Goal: Transaction & Acquisition: Purchase product/service

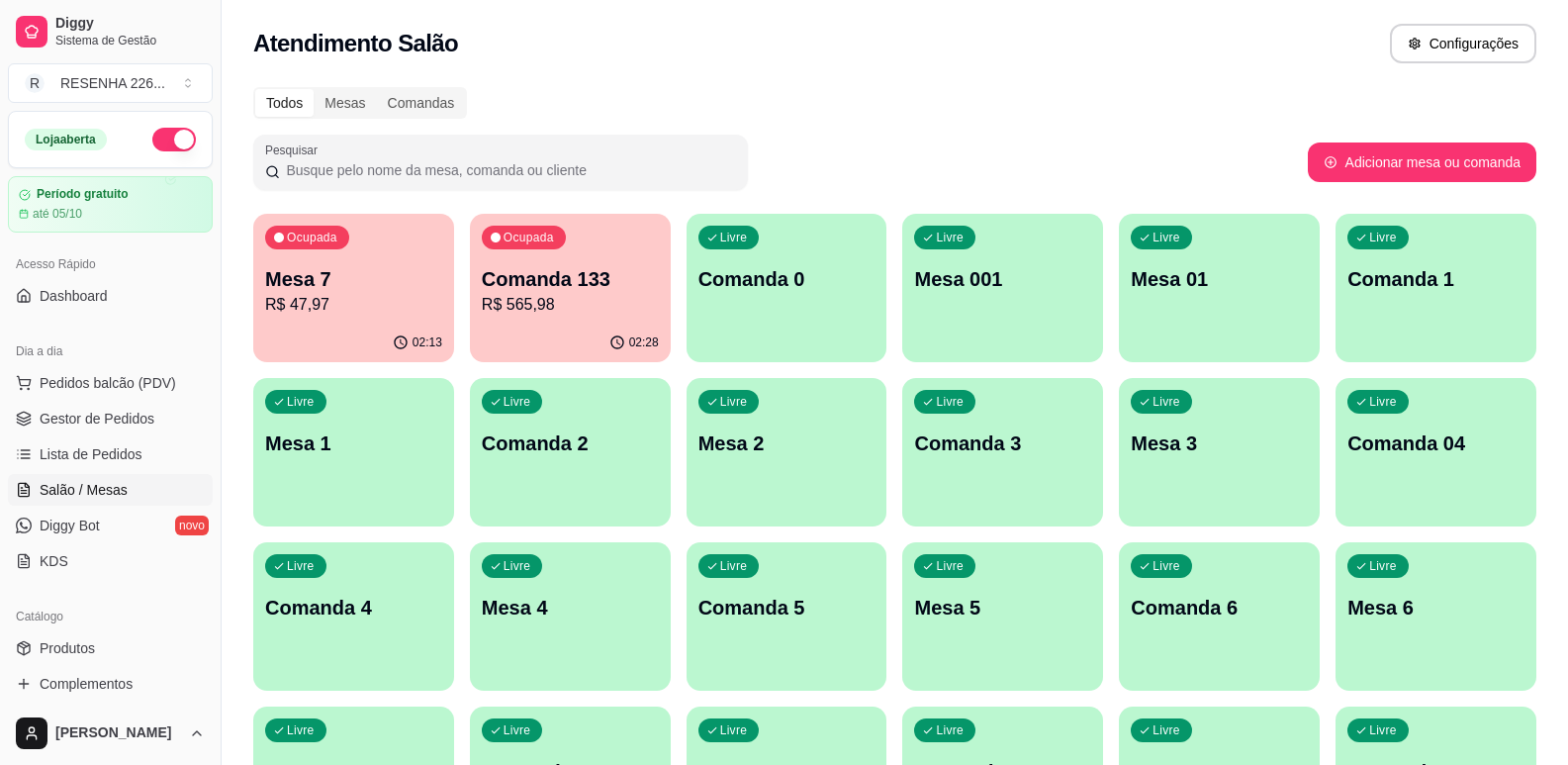
click at [327, 292] on p "Mesa 7" at bounding box center [354, 279] width 178 height 28
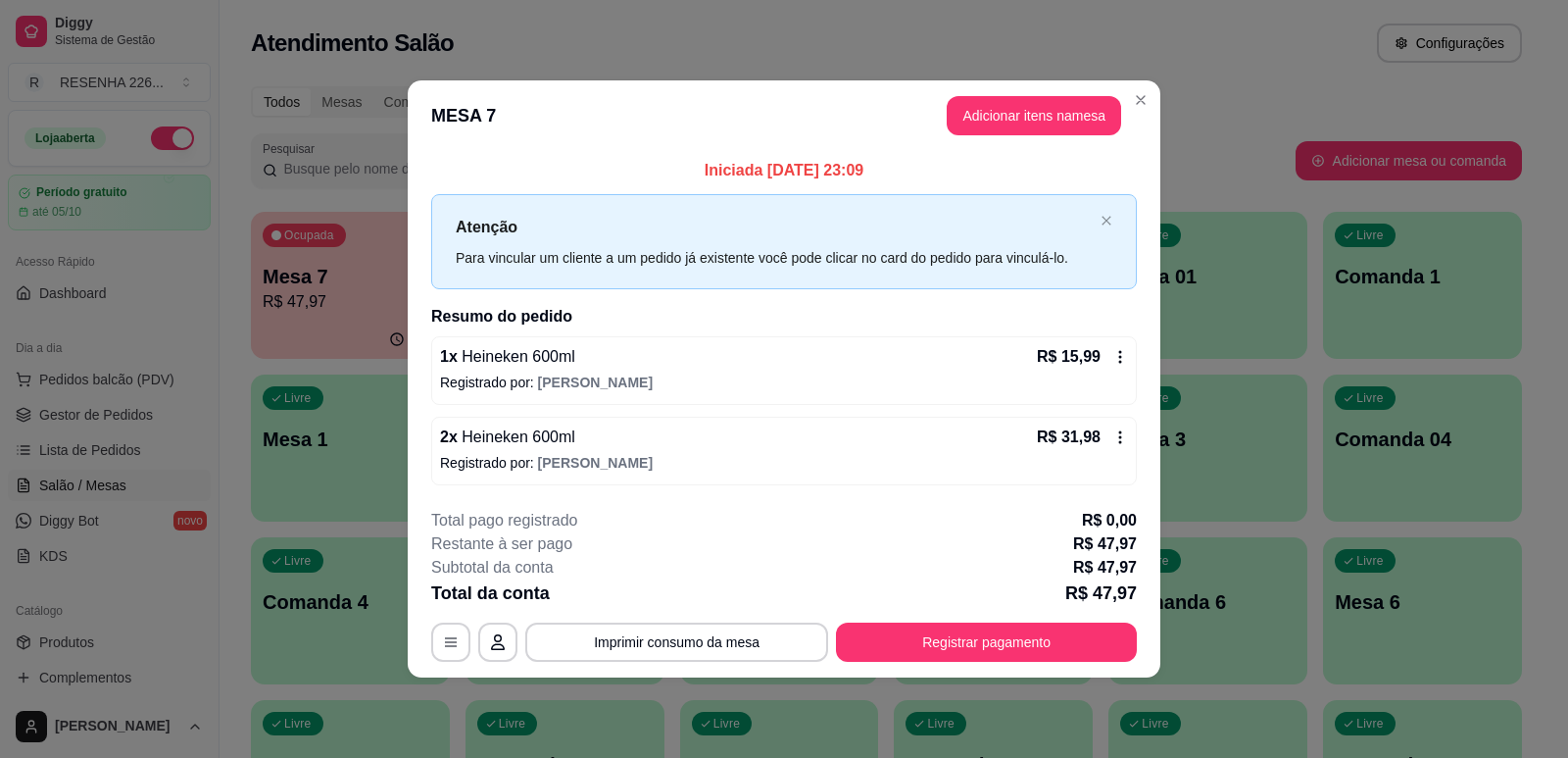
click at [1129, 350] on div "1 x Heineken 600ml R$ 15,99 Registrado por: [PERSON_NAME]" at bounding box center [784, 370] width 705 height 68
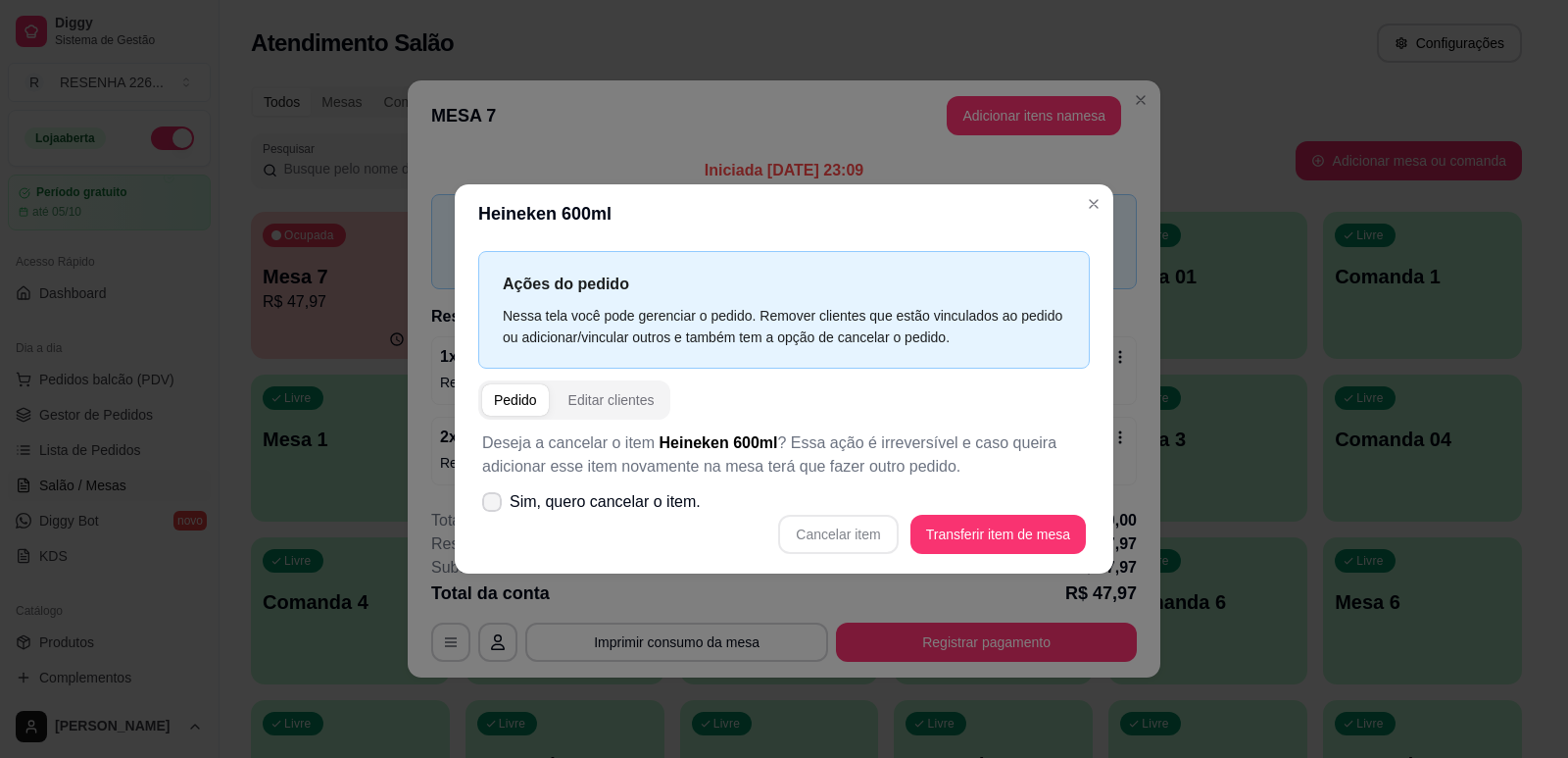
click at [542, 494] on span "Sim, quero cancelar o item." at bounding box center [605, 502] width 191 height 24
click at [494, 505] on input "Sim, quero cancelar o item." at bounding box center [487, 511] width 13 height 13
checkbox input "true"
click at [792, 534] on button "Cancelar item" at bounding box center [837, 535] width 120 height 40
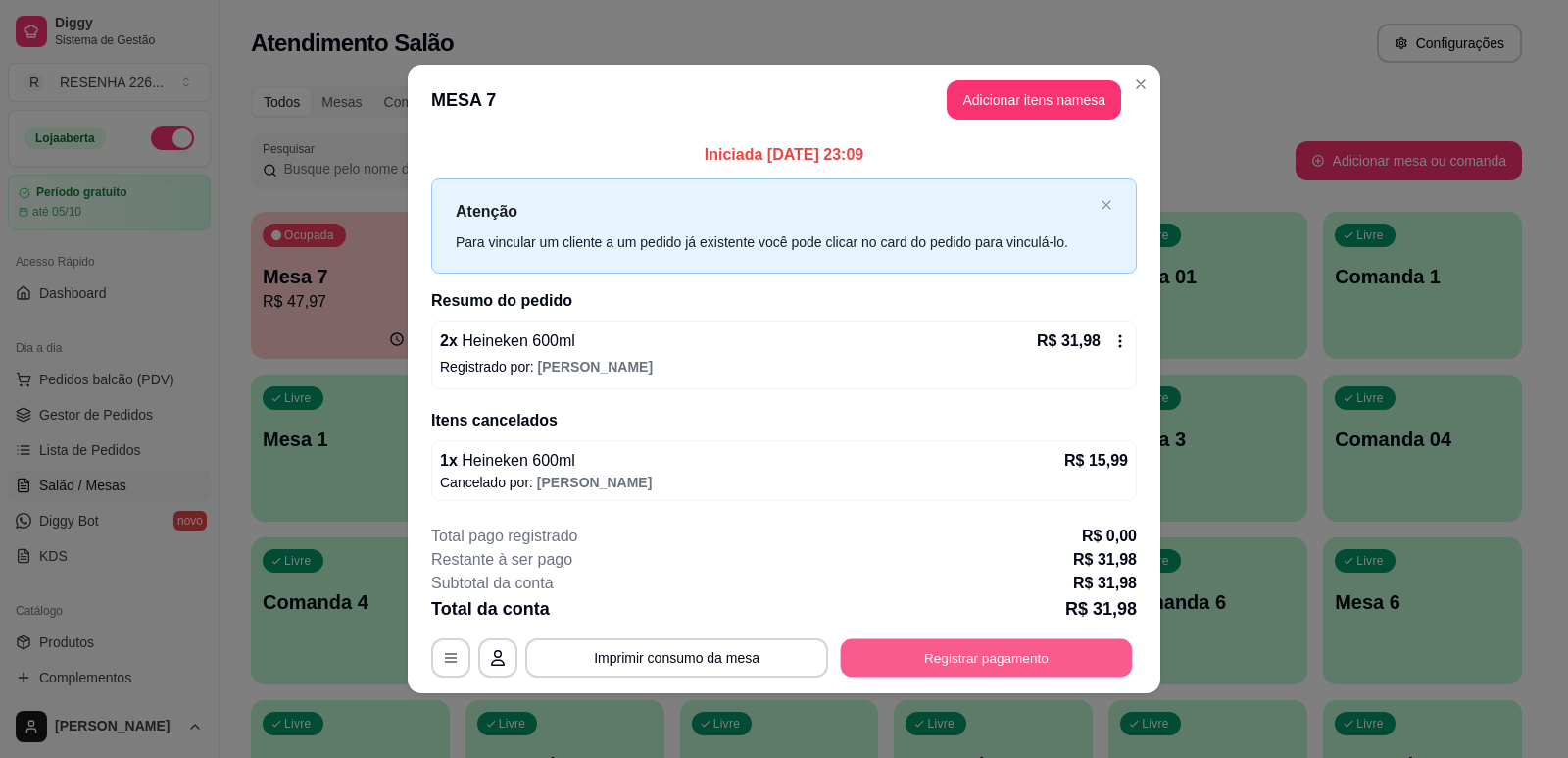
click at [959, 644] on button "Registrar pagamento" at bounding box center [987, 658] width 292 height 39
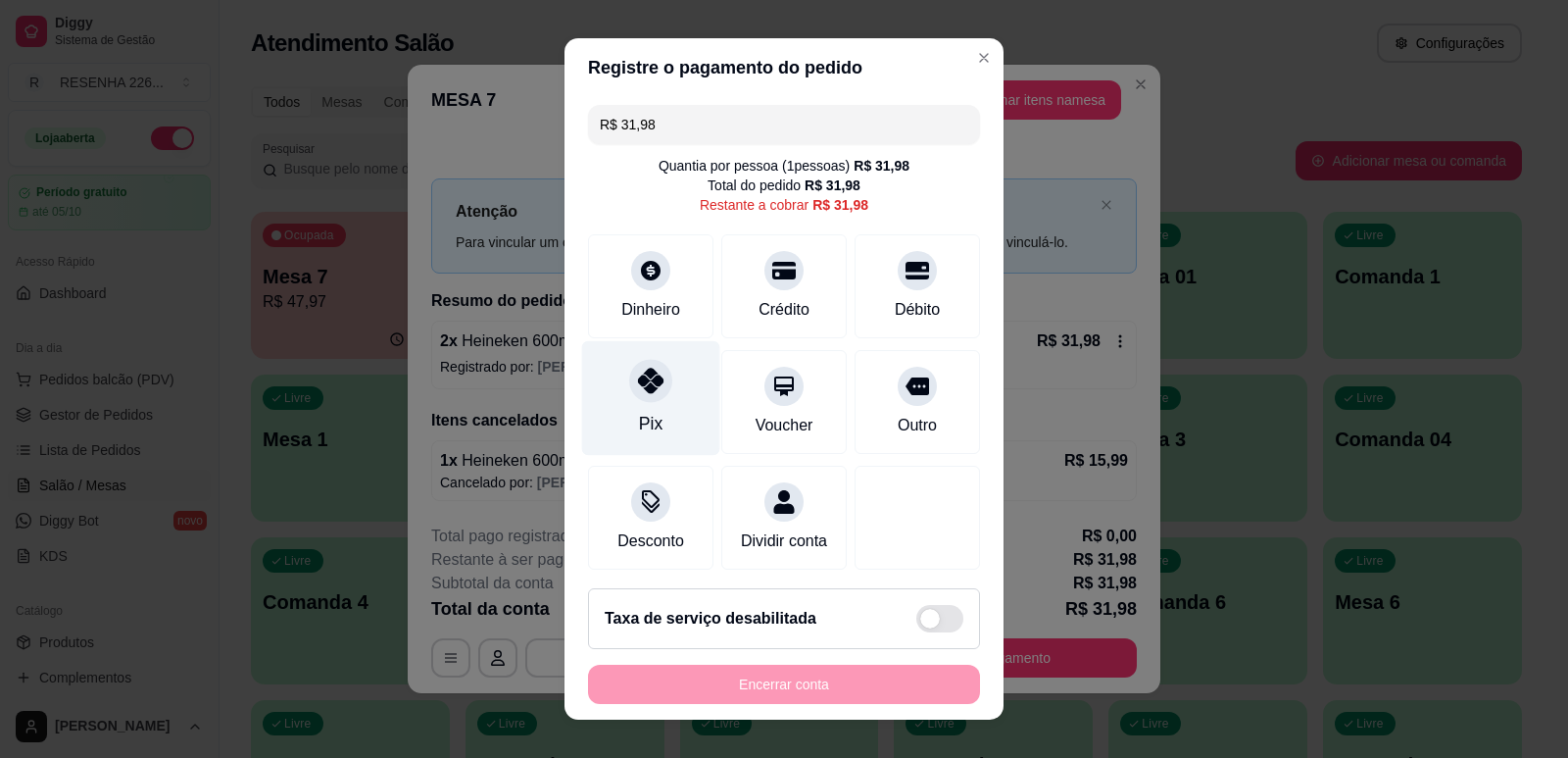
click at [655, 406] on div "Pix" at bounding box center [651, 397] width 138 height 115
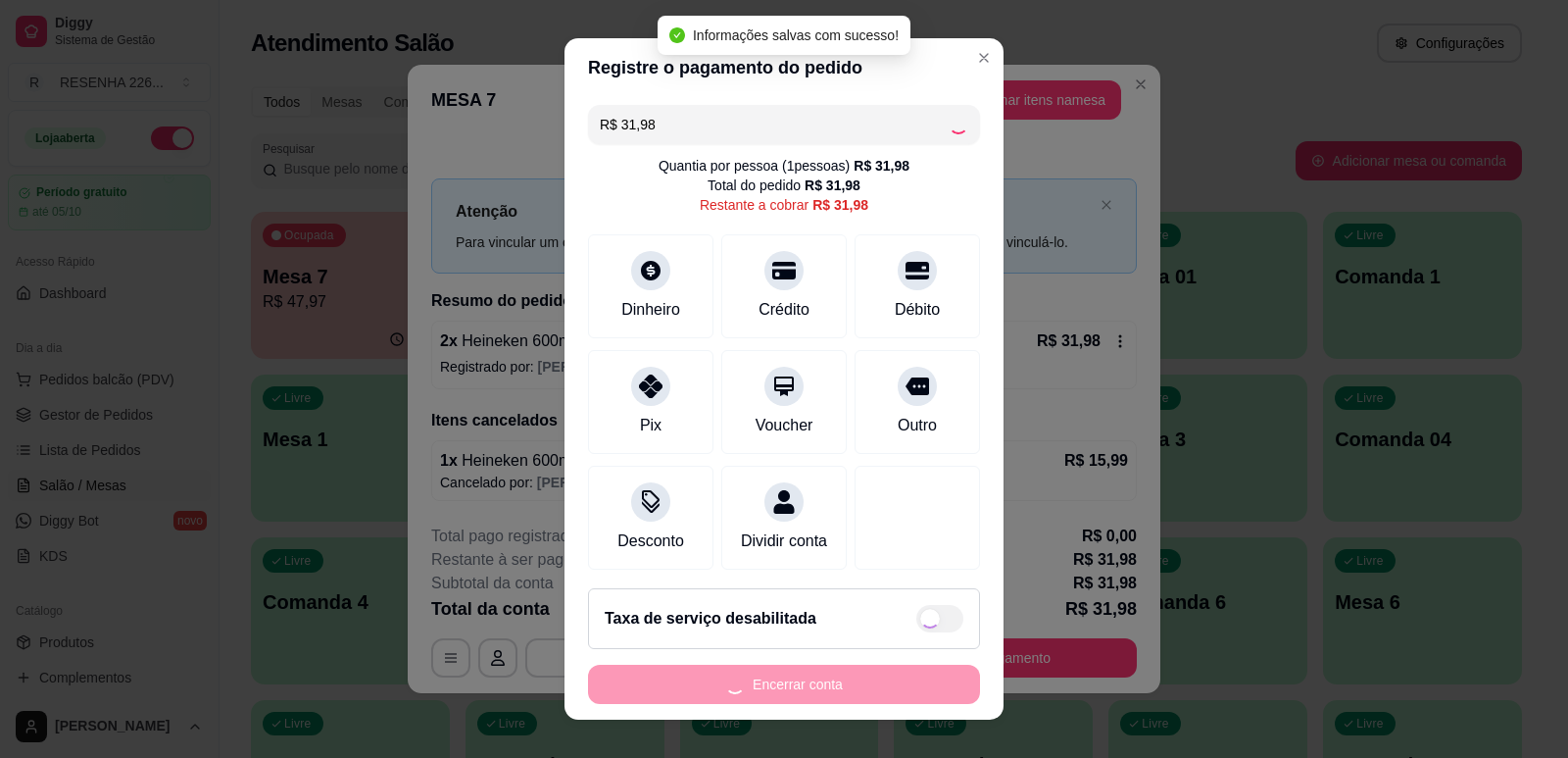
type input "R$ 0,00"
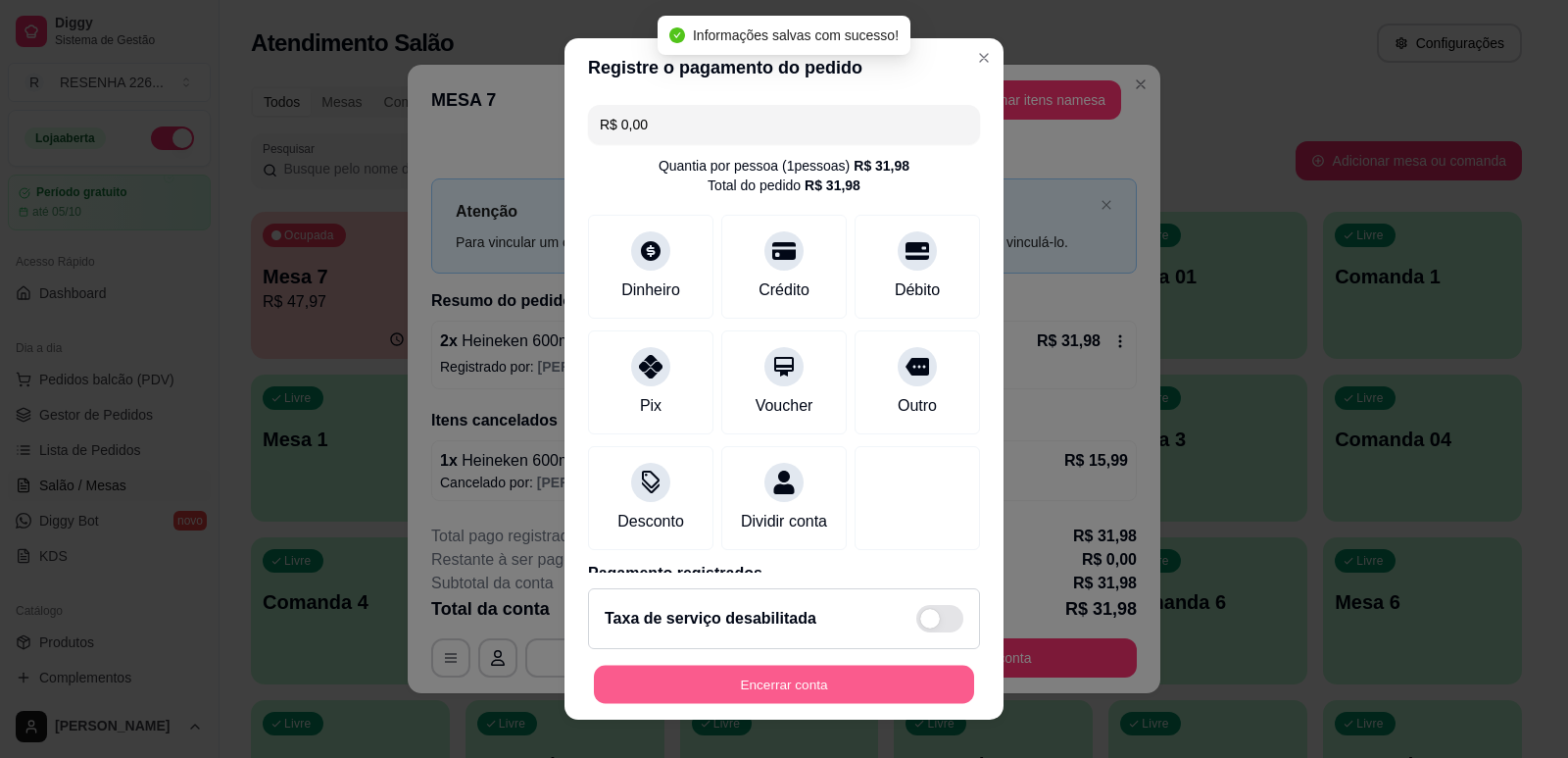
click at [780, 686] on button "Encerrar conta" at bounding box center [784, 684] width 380 height 39
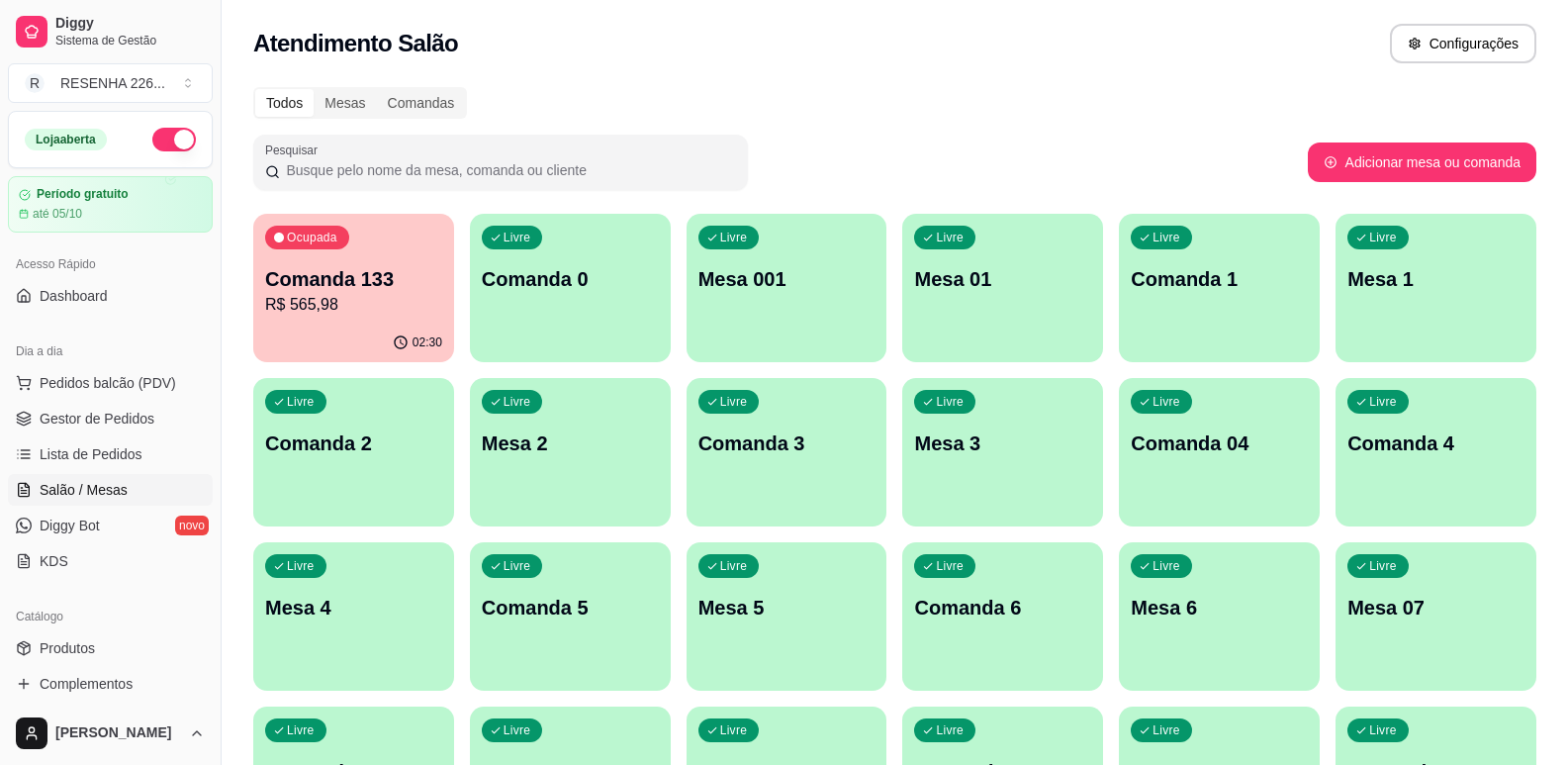
click at [345, 295] on p "R$ 565,98" at bounding box center [354, 305] width 178 height 24
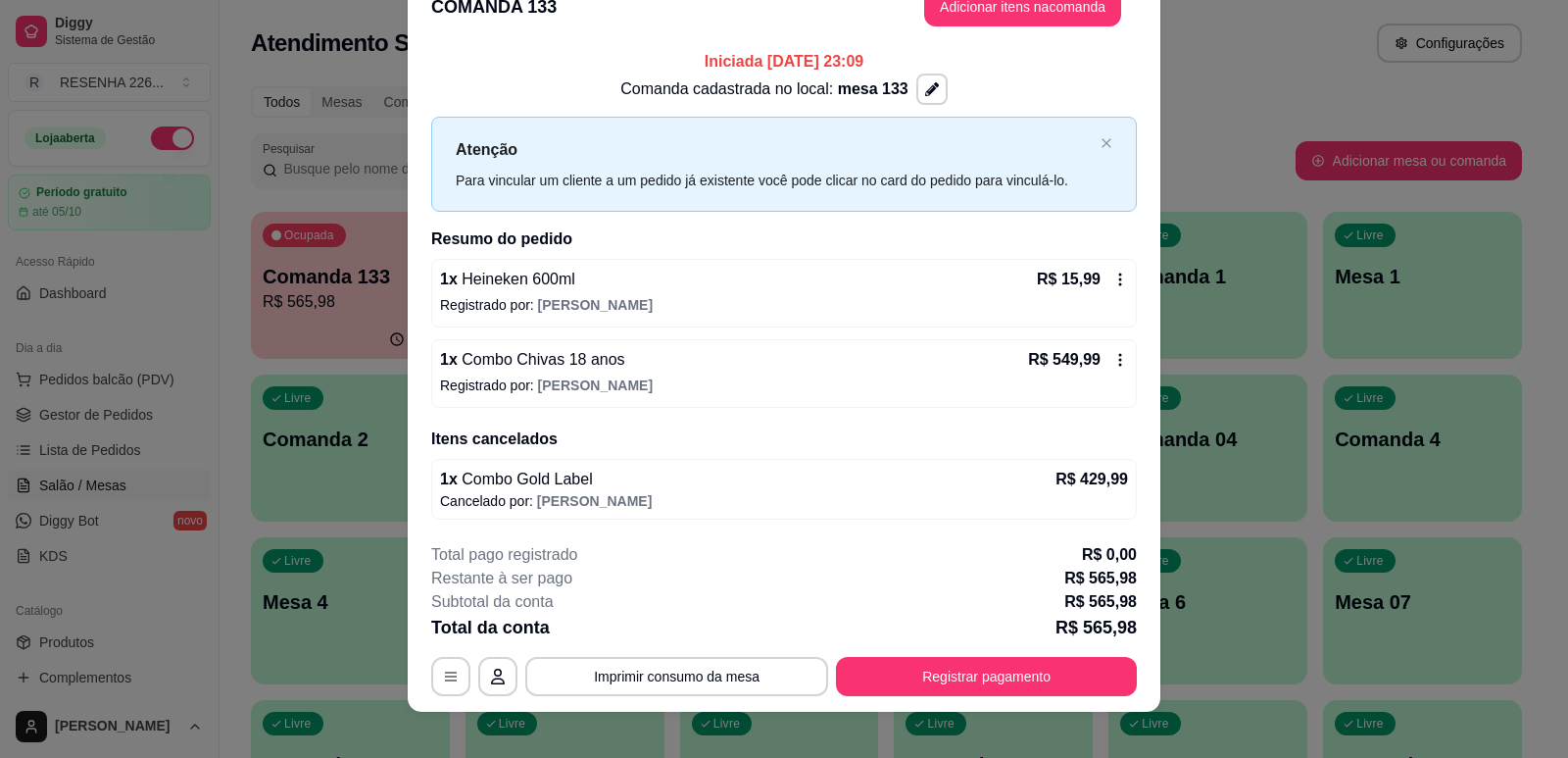
scroll to position [54, 0]
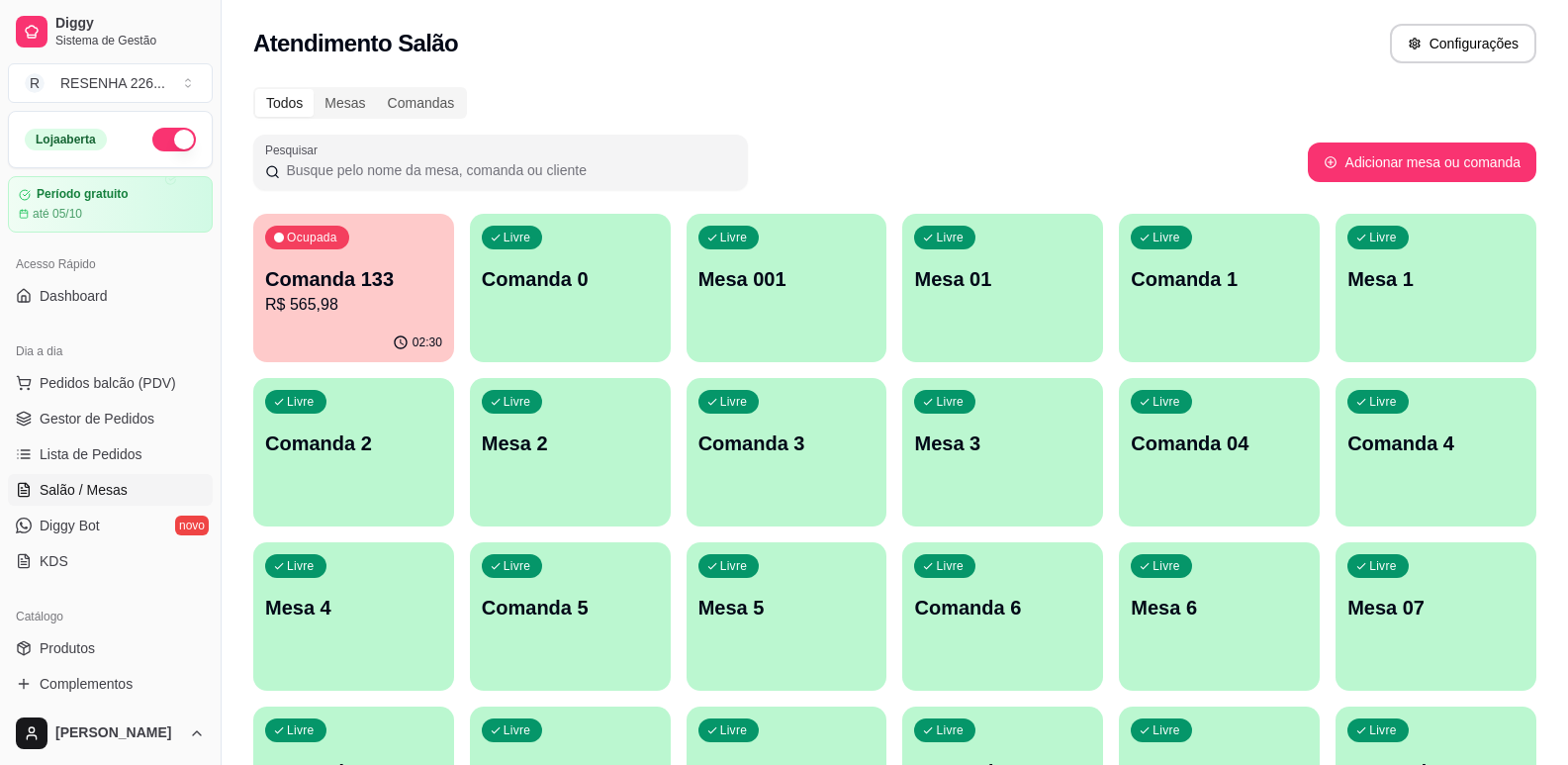
click at [354, 273] on p "Comanda 133" at bounding box center [354, 279] width 178 height 28
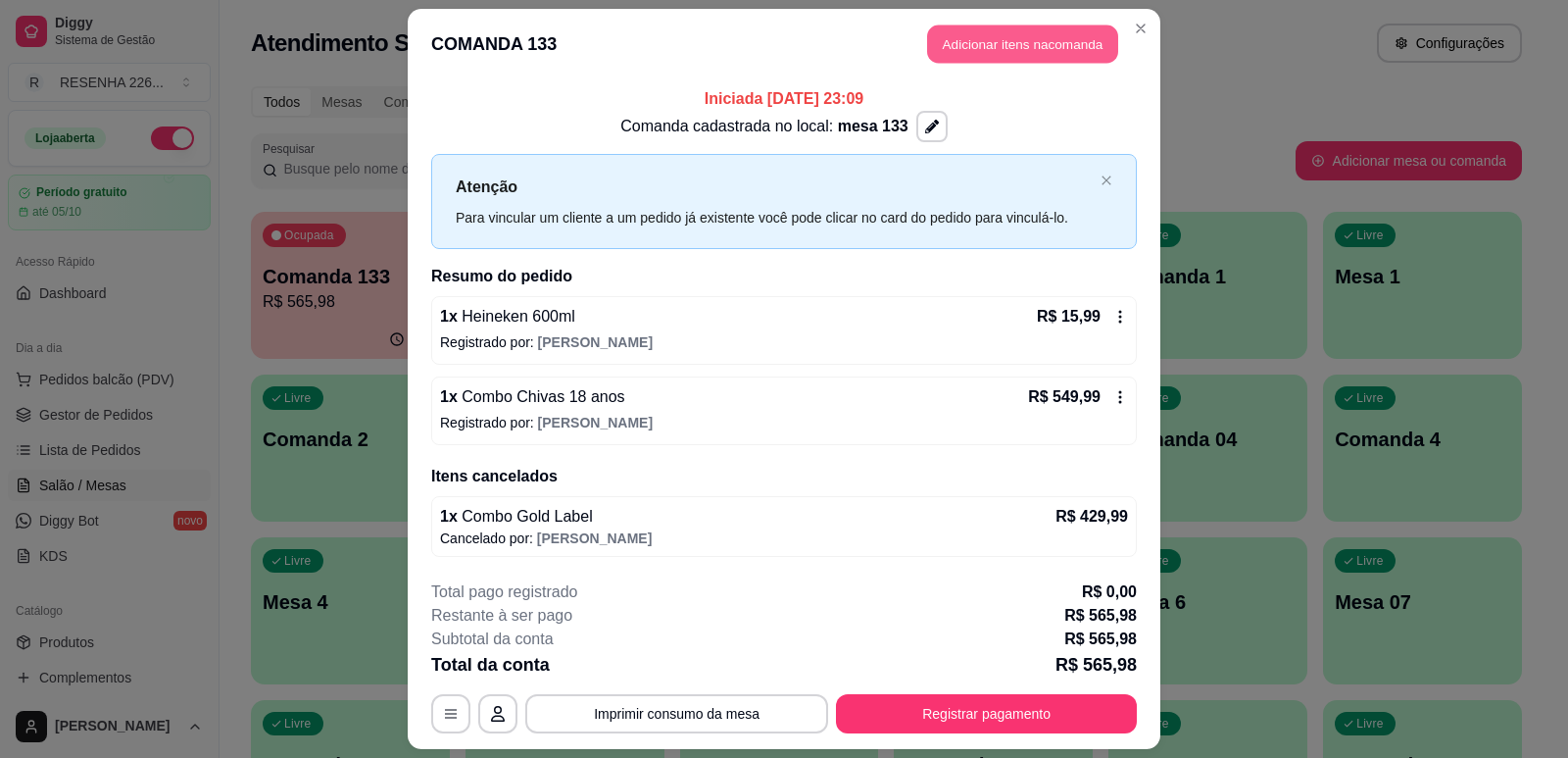
click at [955, 42] on button "Adicionar itens na comanda" at bounding box center [1022, 44] width 191 height 39
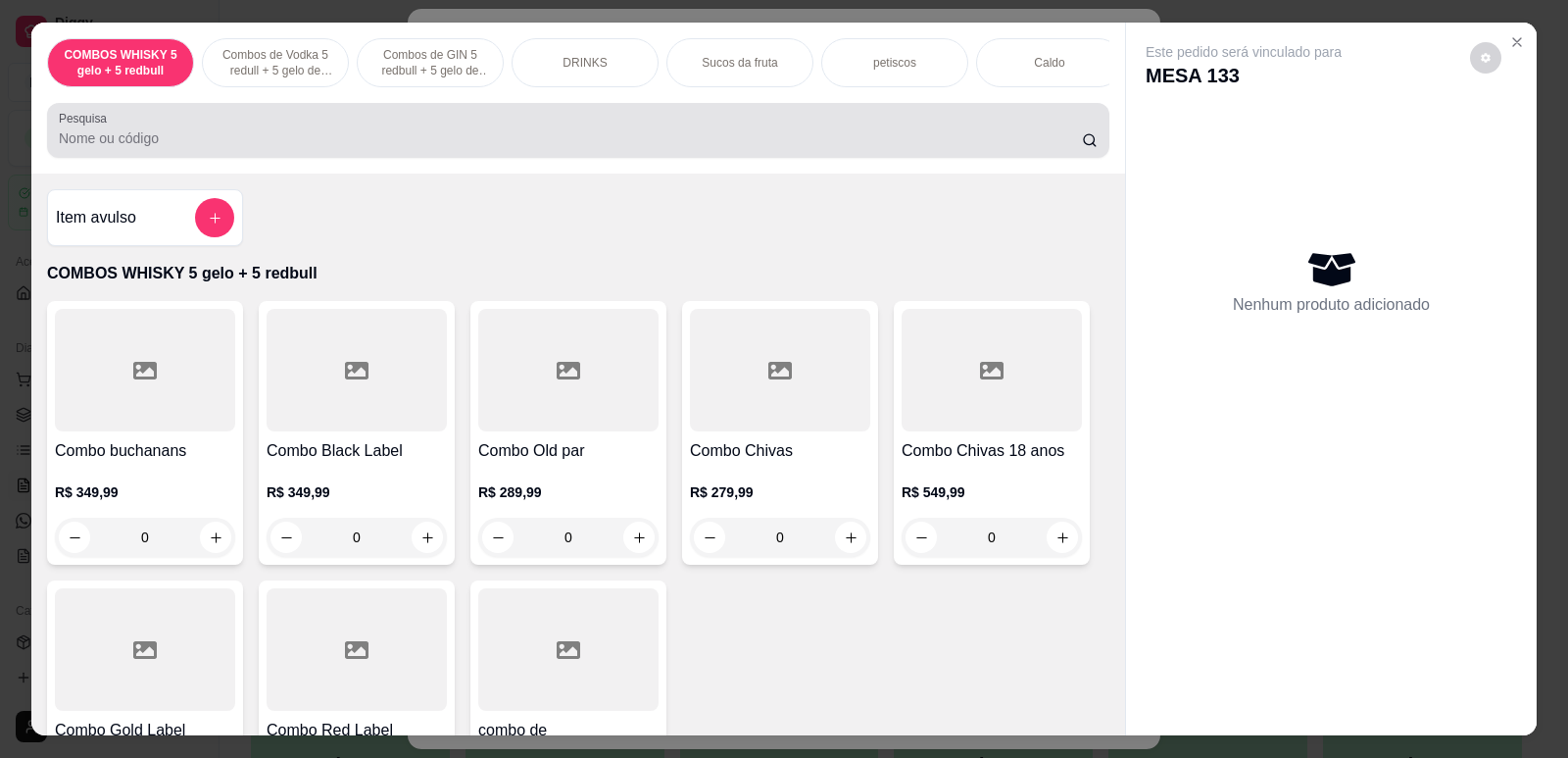
click at [309, 146] on input "Pesquisa" at bounding box center [570, 138] width 1023 height 20
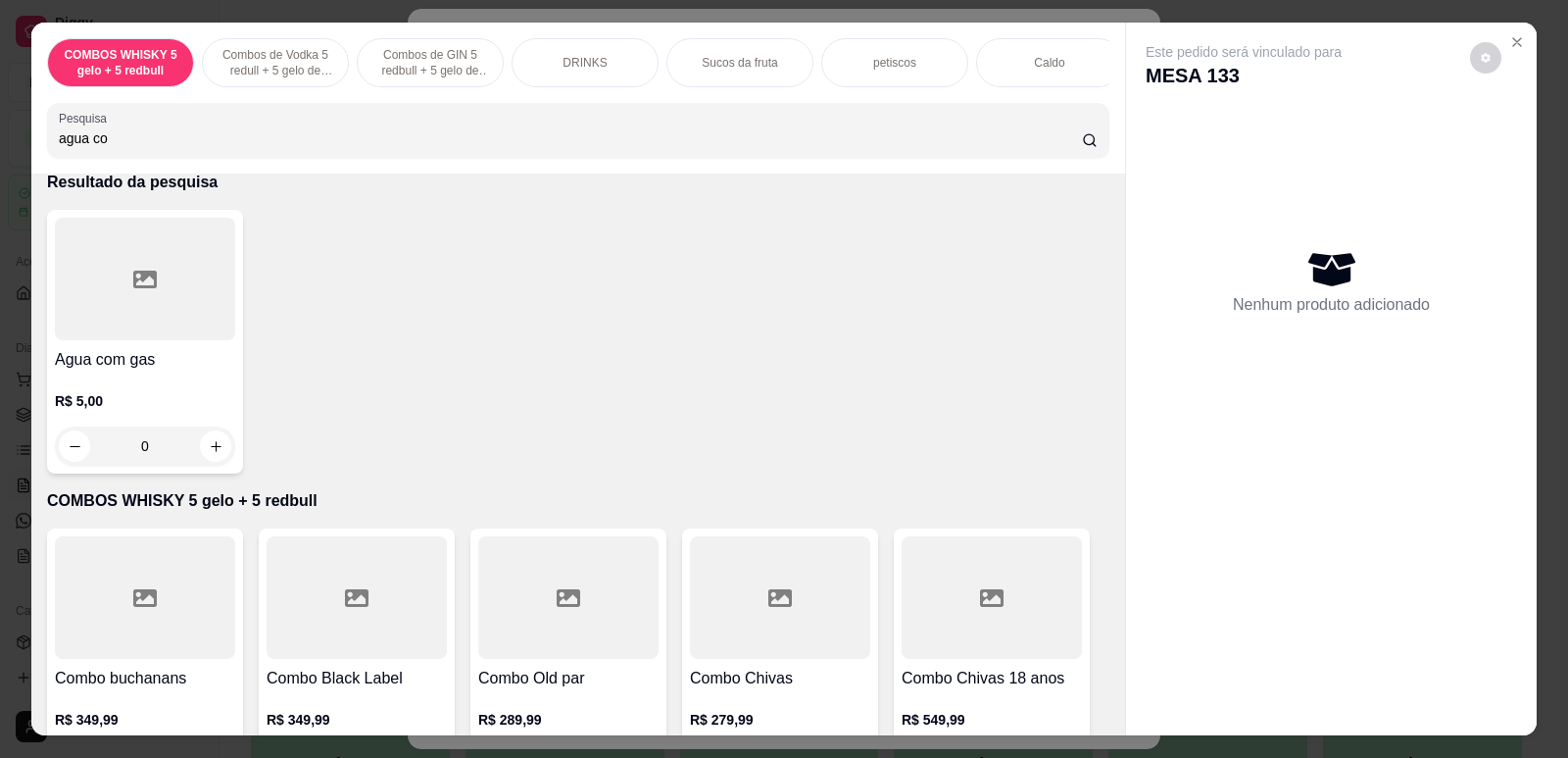
scroll to position [0, 0]
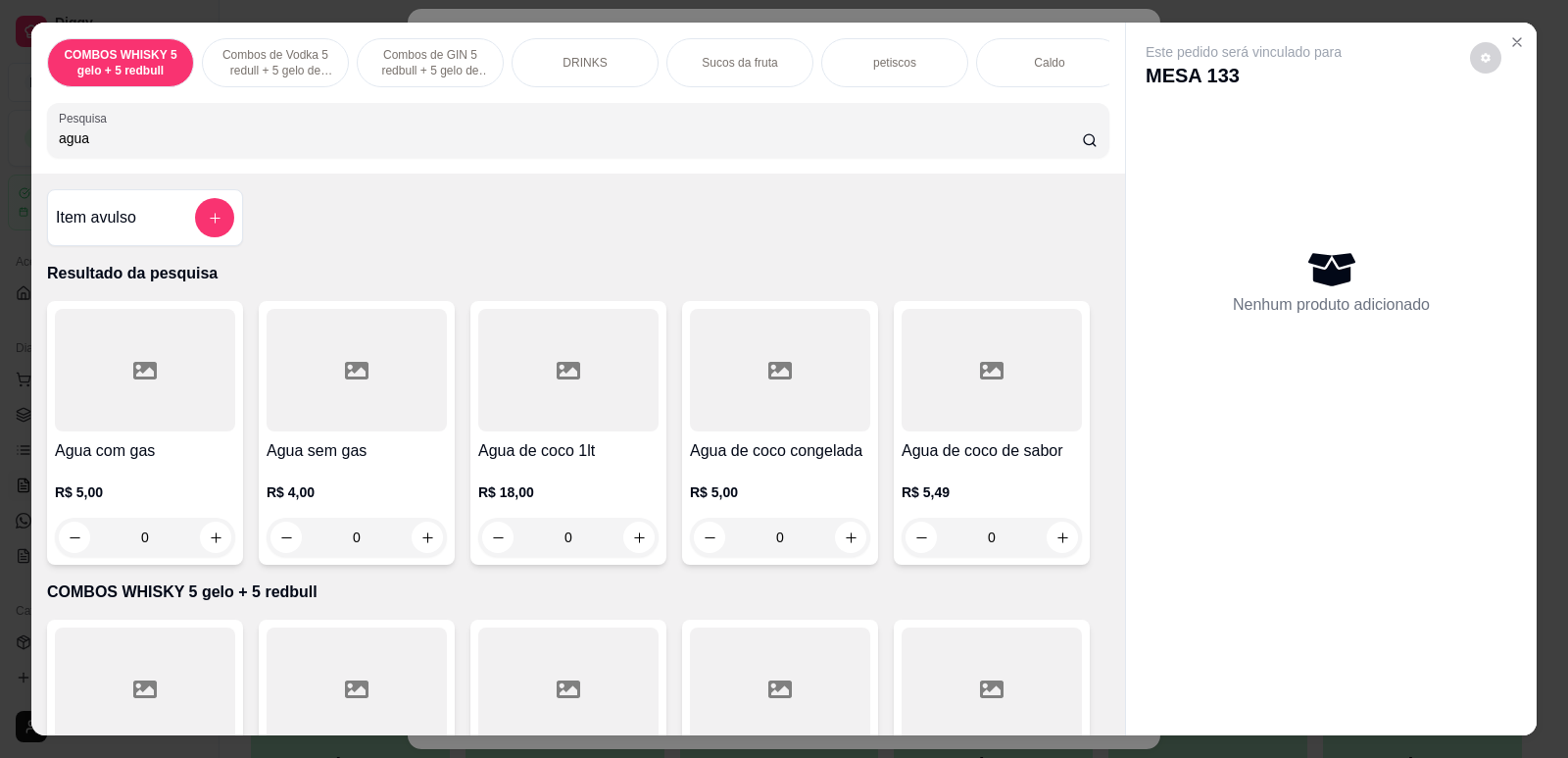
type input "agua"
click at [637, 449] on div "Agua de coco 1lt R$ 18,00 0" at bounding box center [568, 432] width 196 height 264
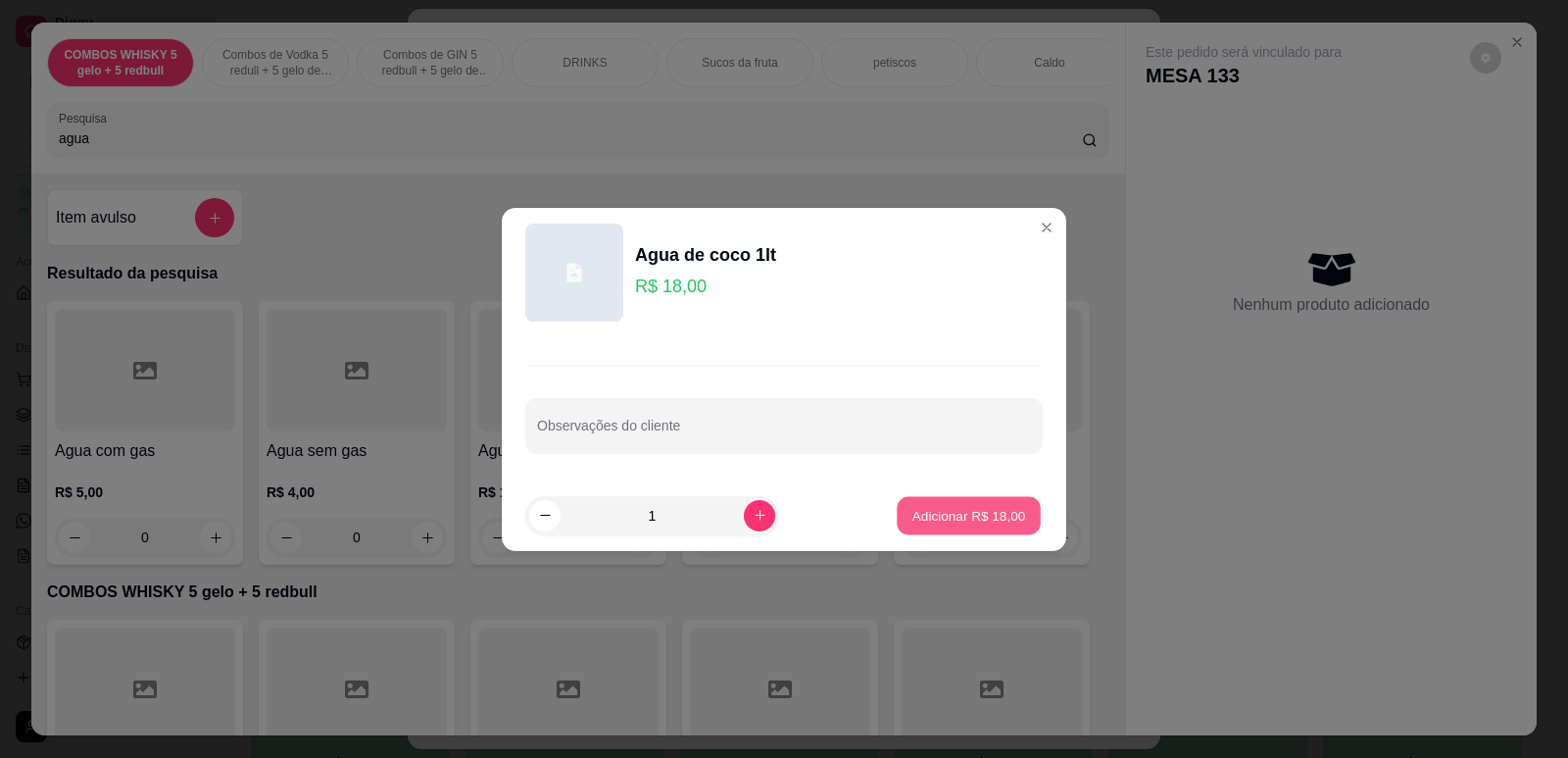
click at [984, 509] on p "Adicionar R$ 18,00" at bounding box center [968, 515] width 114 height 19
type input "1"
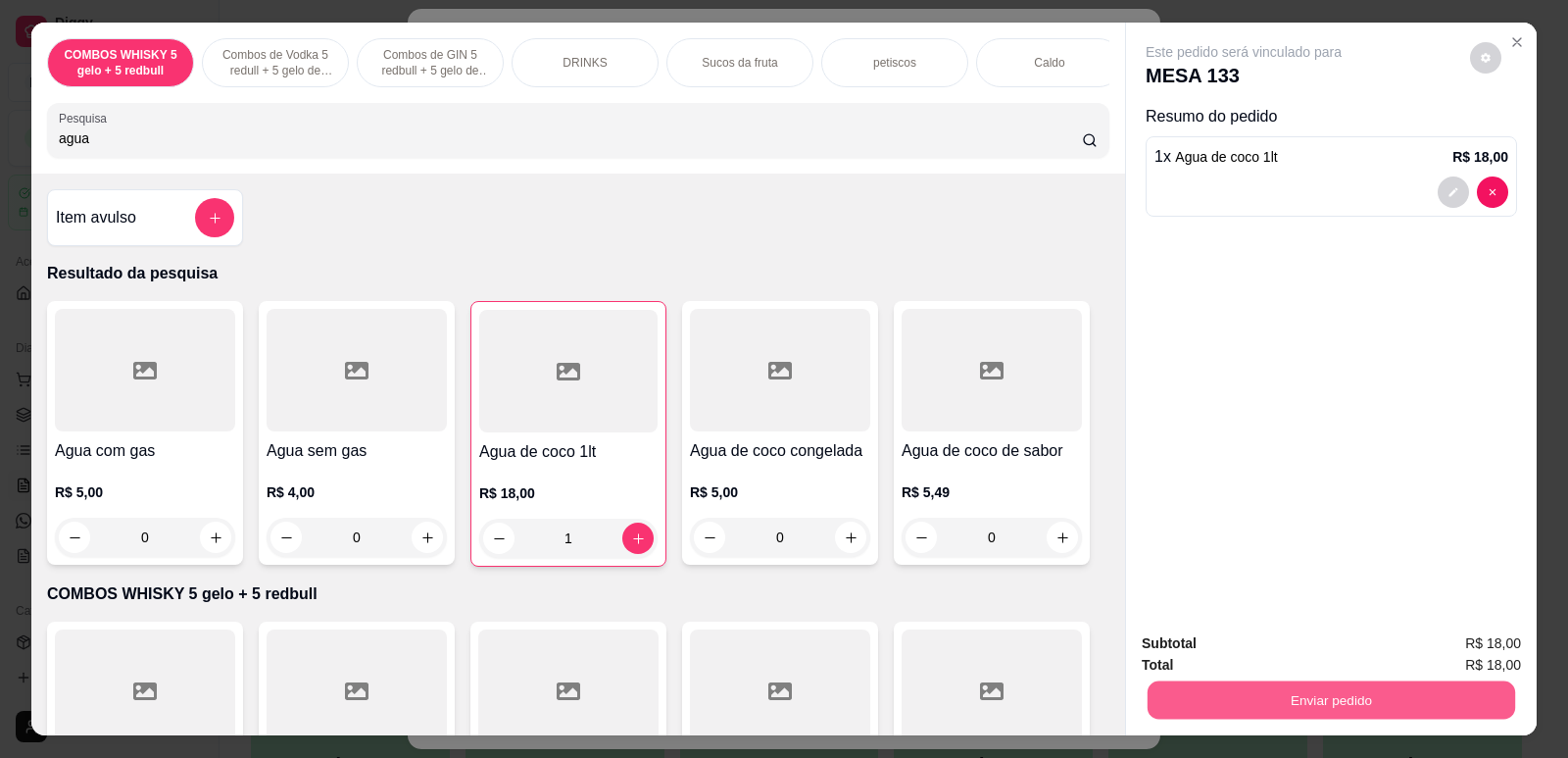
click at [1311, 716] on button "Enviar pedido" at bounding box center [1331, 699] width 368 height 39
click at [1264, 666] on button "Não registrar e enviar pedido" at bounding box center [1266, 651] width 198 height 37
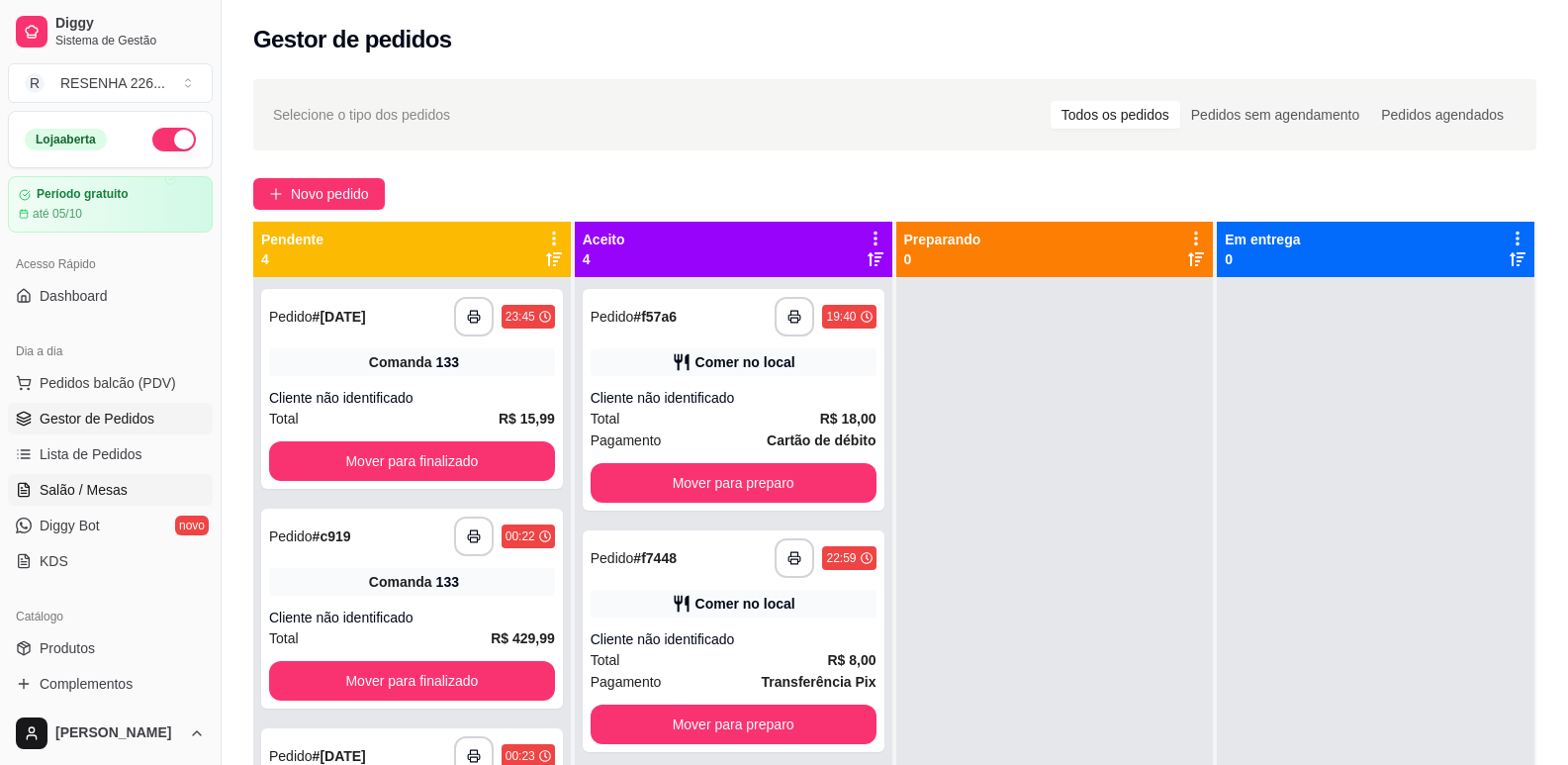
click at [128, 494] on link "Salão / Mesas" at bounding box center [110, 490] width 204 height 32
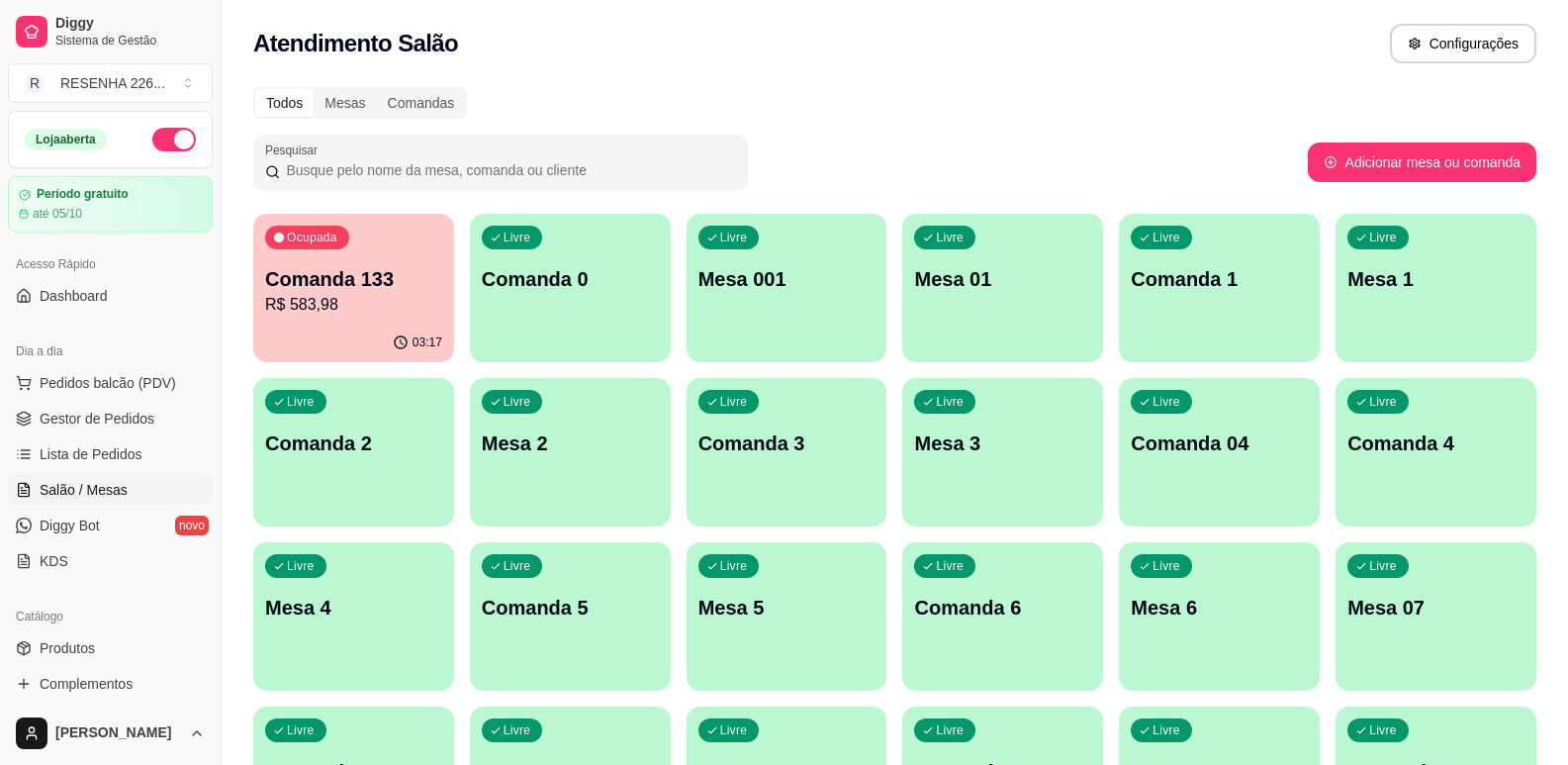
click at [375, 299] on p "R$ 583,98" at bounding box center [354, 305] width 178 height 24
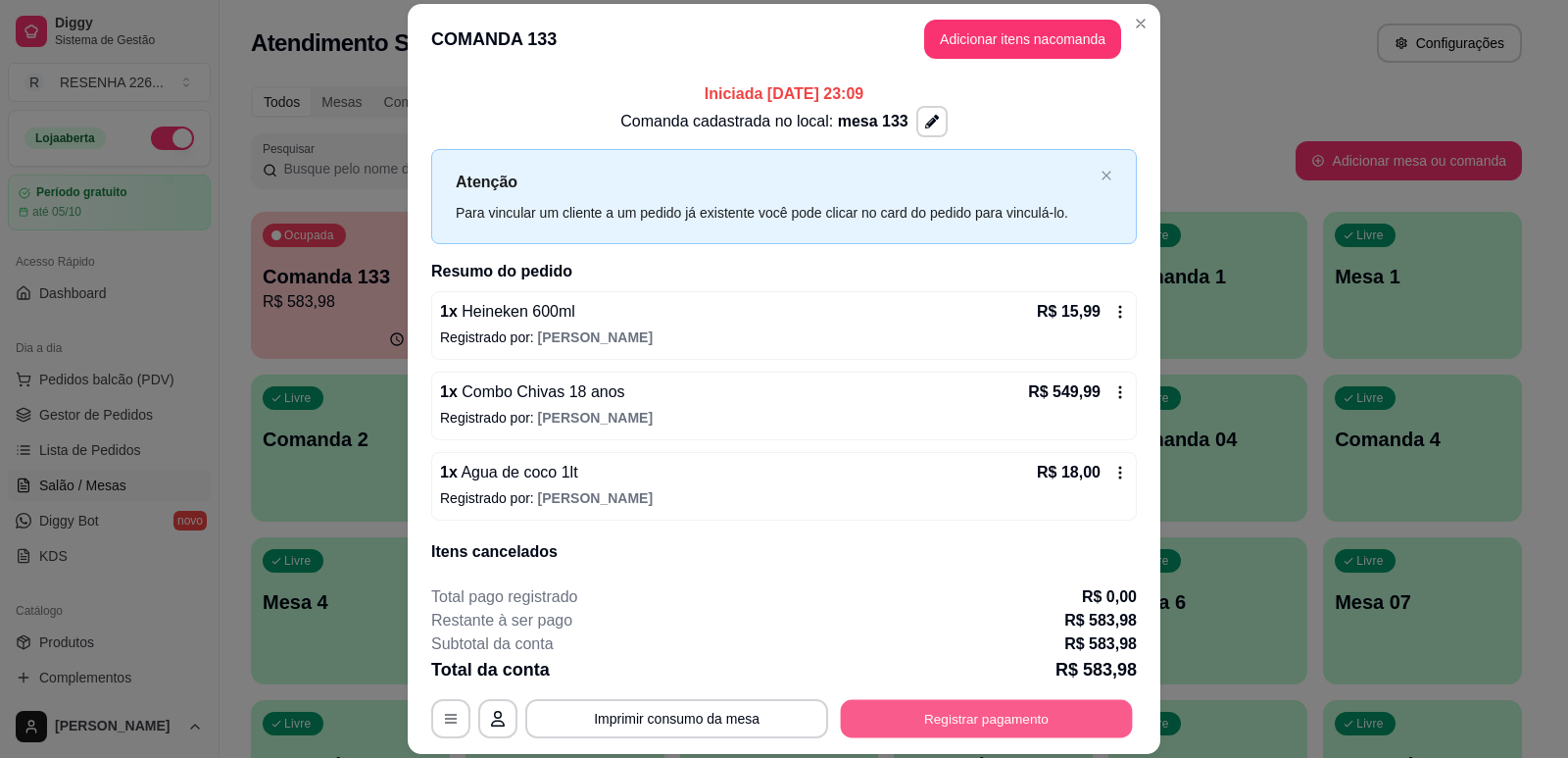
click at [924, 708] on button "Registrar pagamento" at bounding box center [987, 718] width 292 height 39
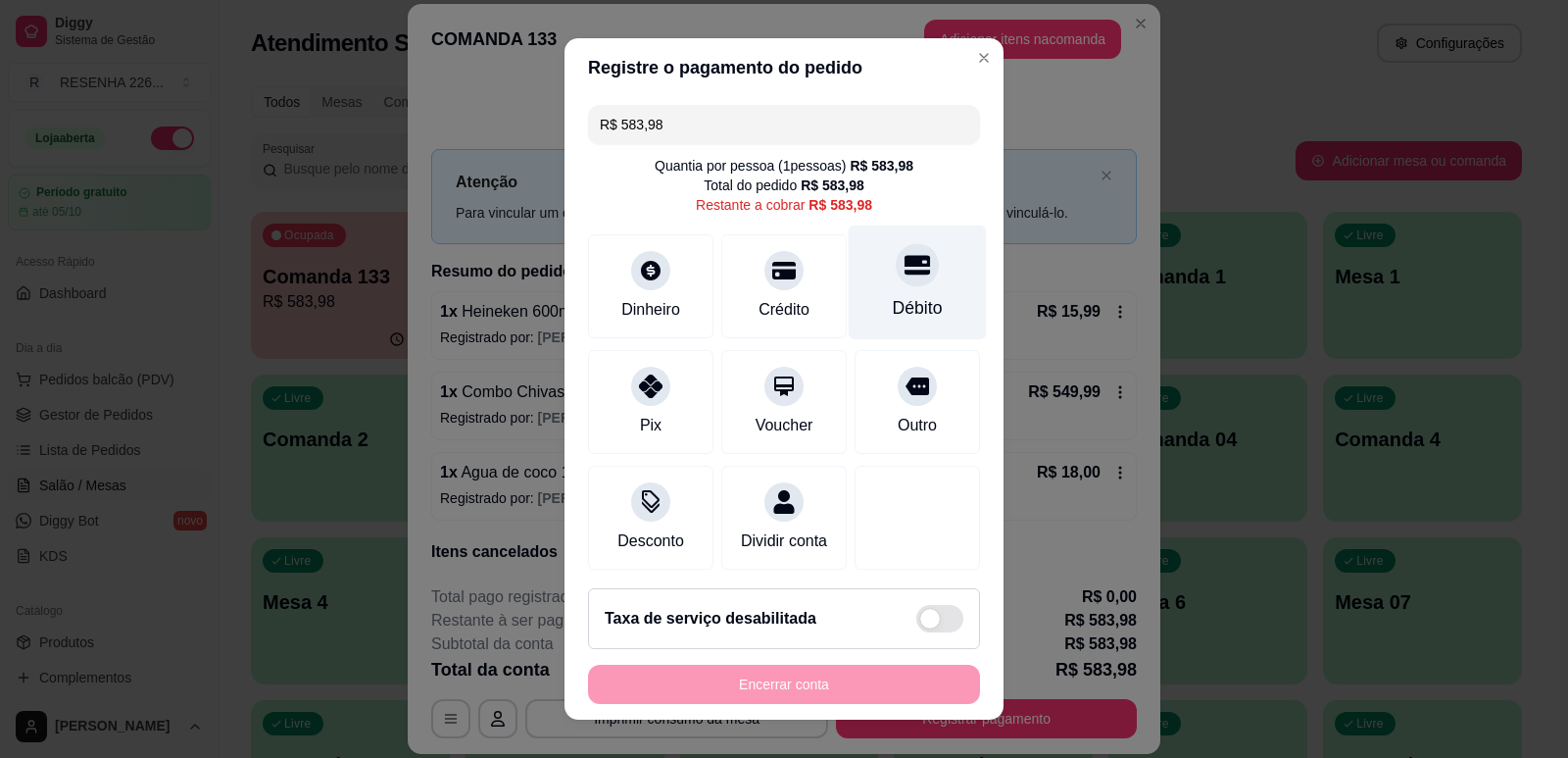
click at [895, 287] on div at bounding box center [917, 265] width 43 height 43
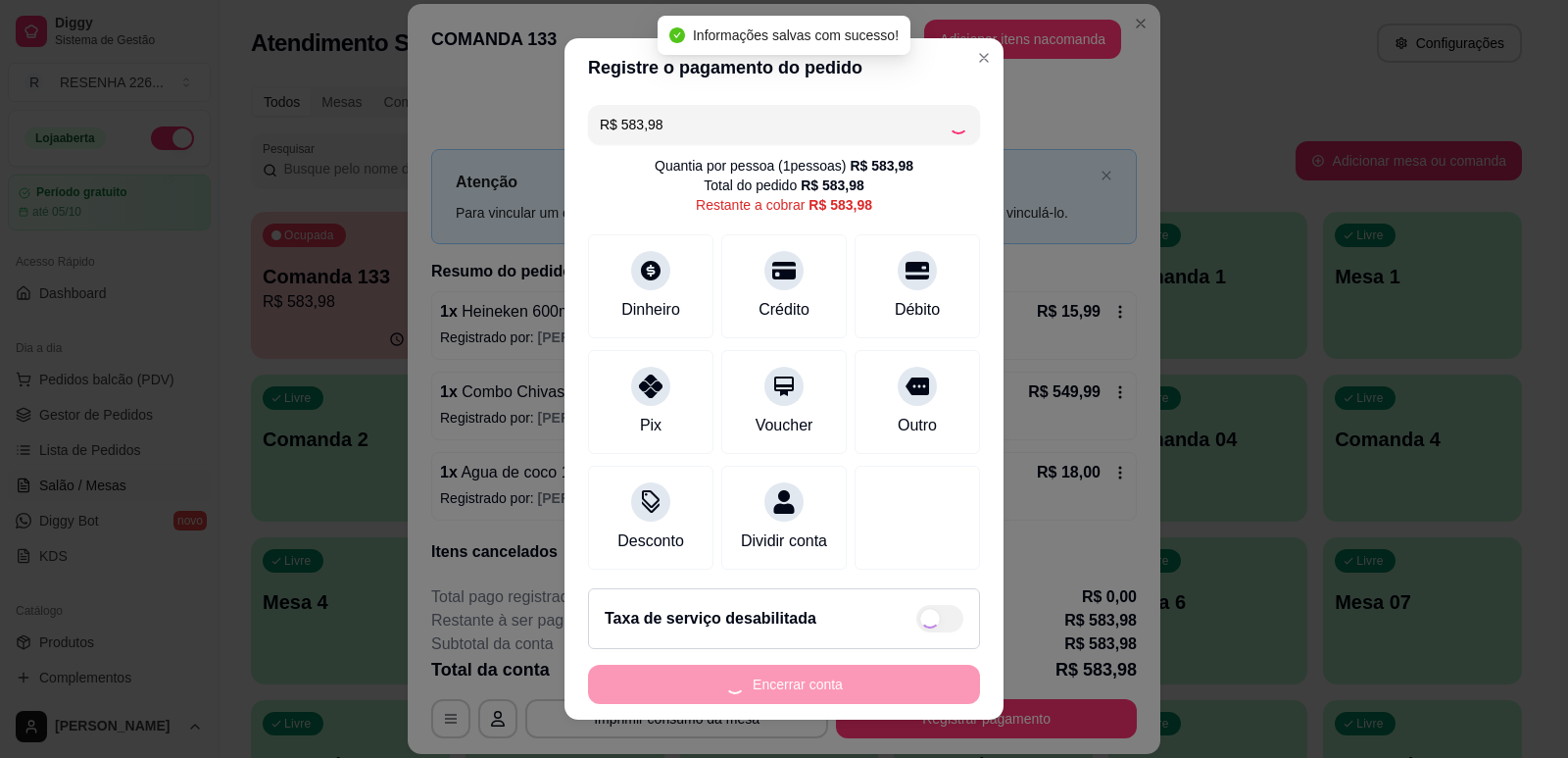
type input "R$ 0,00"
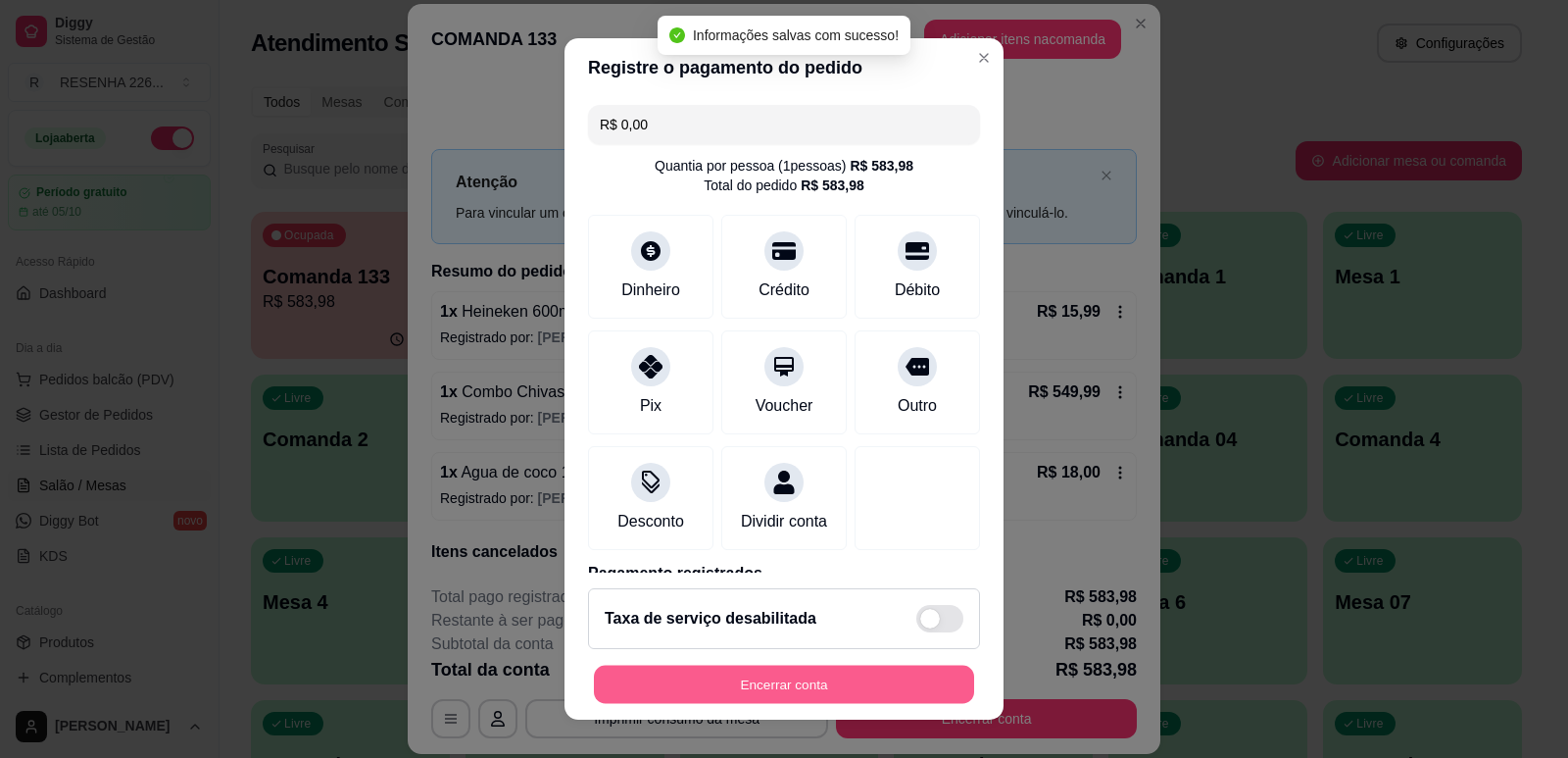
click at [810, 685] on button "Encerrar conta" at bounding box center [784, 684] width 380 height 39
